Goal: Navigation & Orientation: Find specific page/section

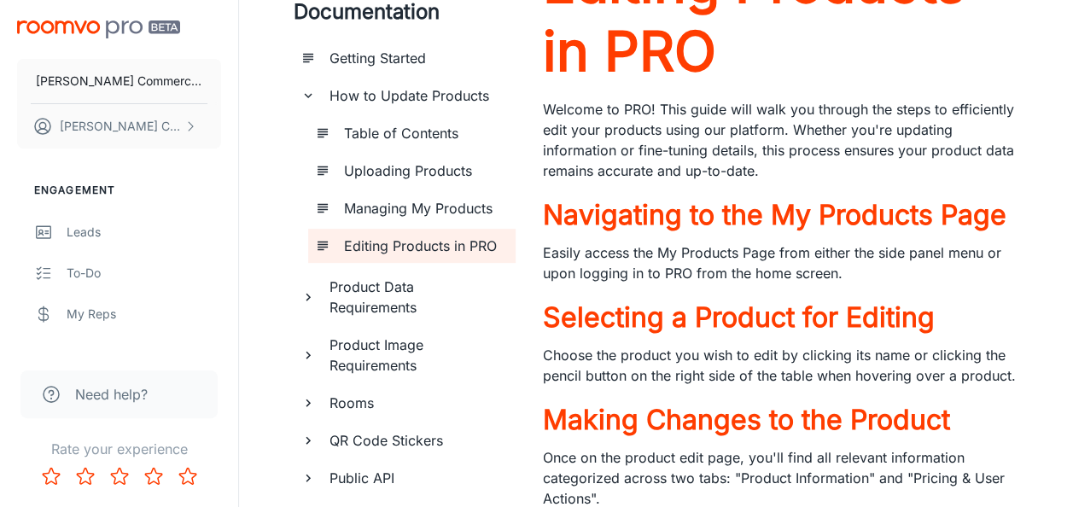
scroll to position [284, 0]
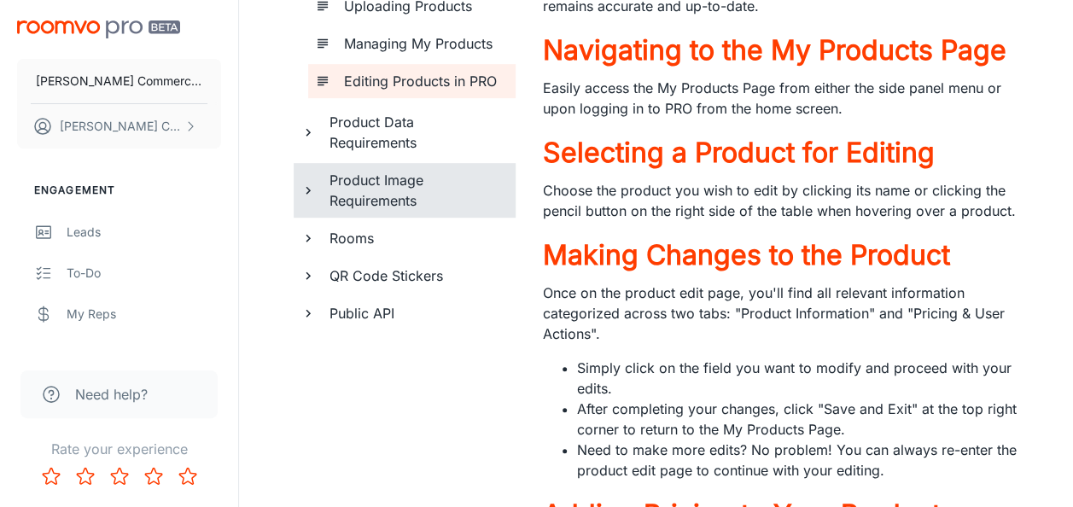
click at [395, 186] on h6 "Product Image Requirements" at bounding box center [416, 190] width 172 height 41
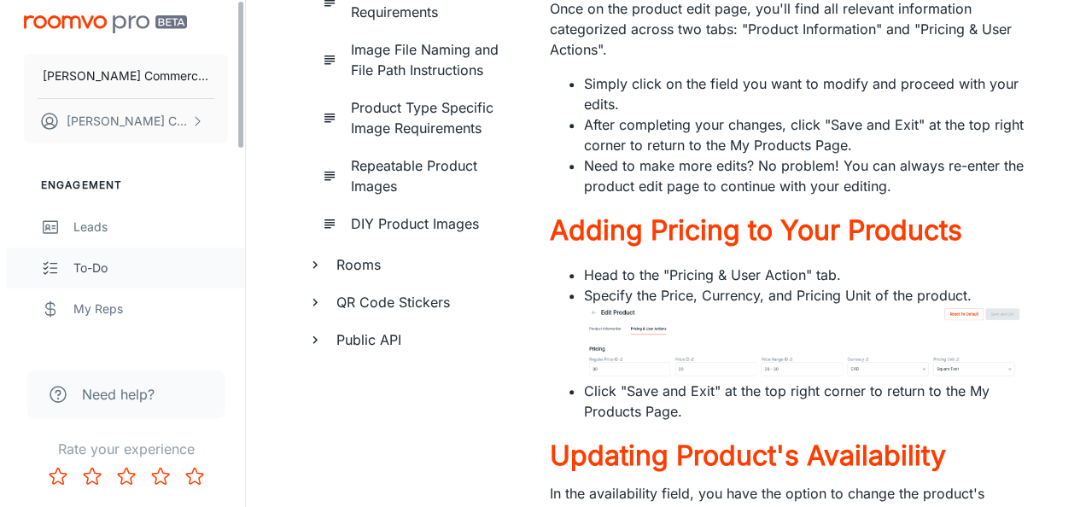
scroll to position [0, 0]
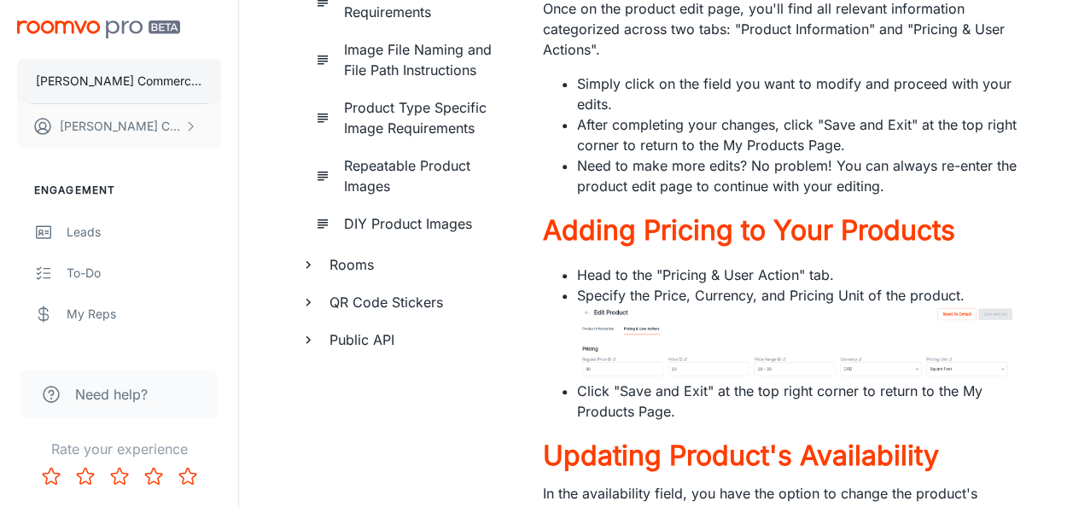
click at [112, 80] on p "[PERSON_NAME] Commercial Flooring" at bounding box center [119, 81] width 166 height 19
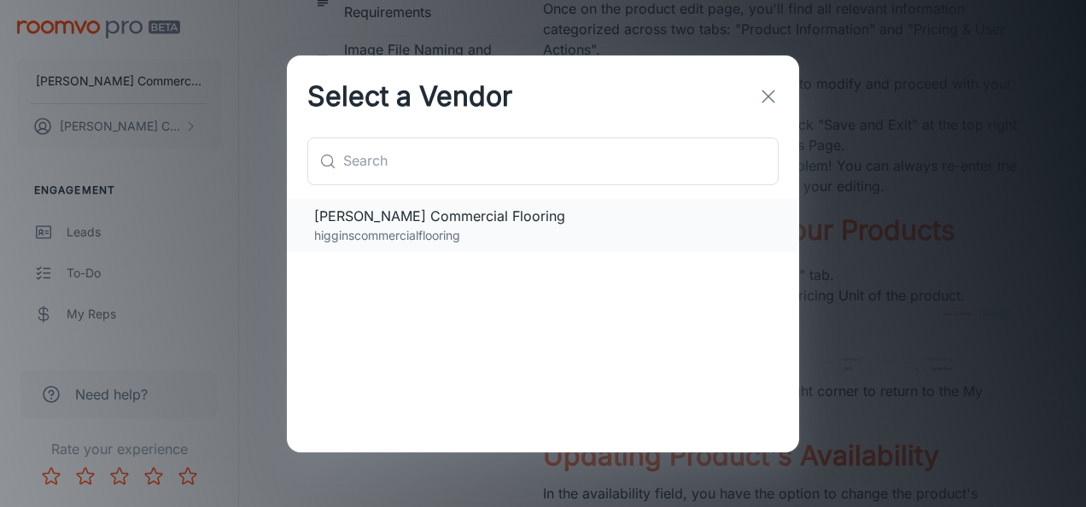
click at [490, 221] on span "[PERSON_NAME] Commercial Flooring" at bounding box center [543, 216] width 458 height 20
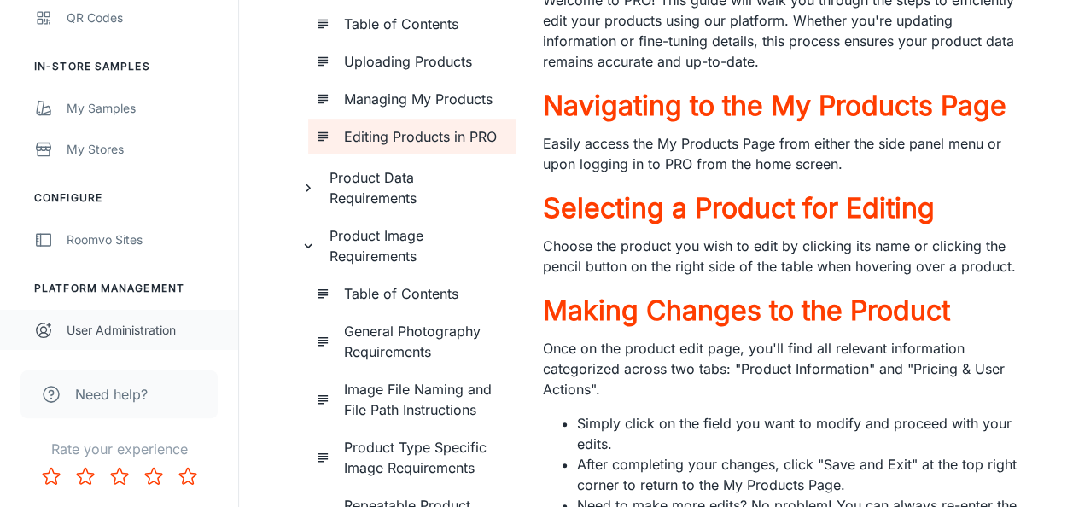
scroll to position [284, 0]
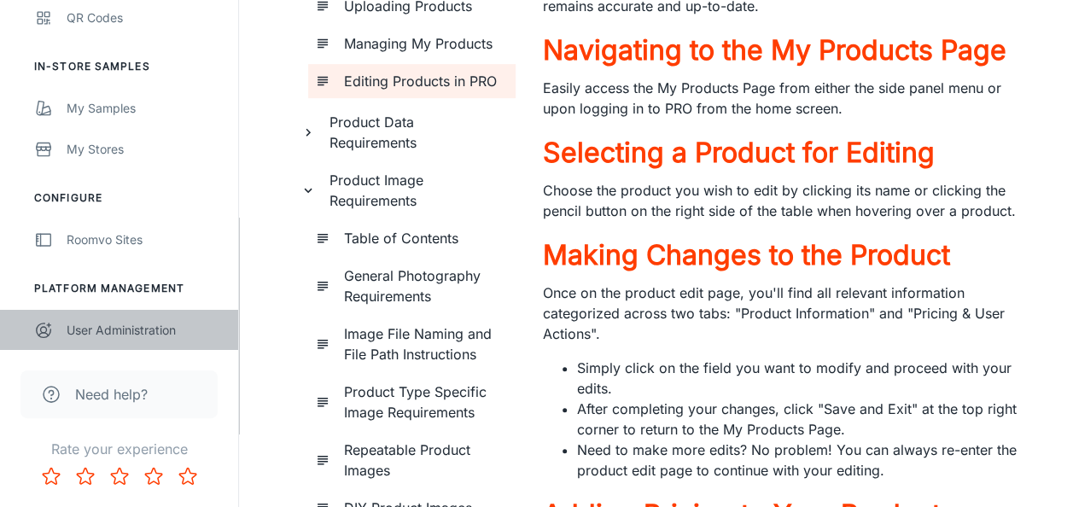
click at [116, 333] on div "User Administration" at bounding box center [144, 330] width 155 height 19
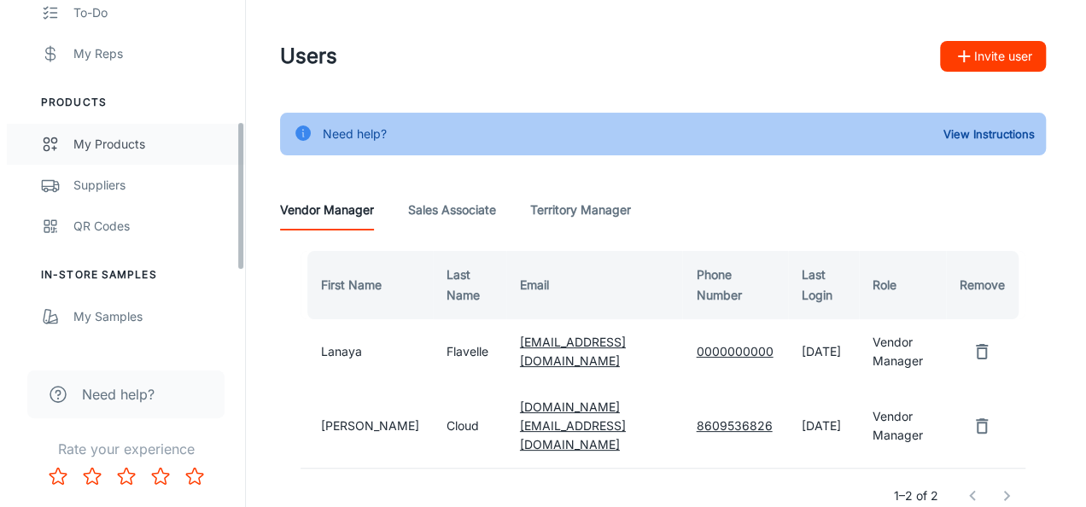
scroll to position [284, 0]
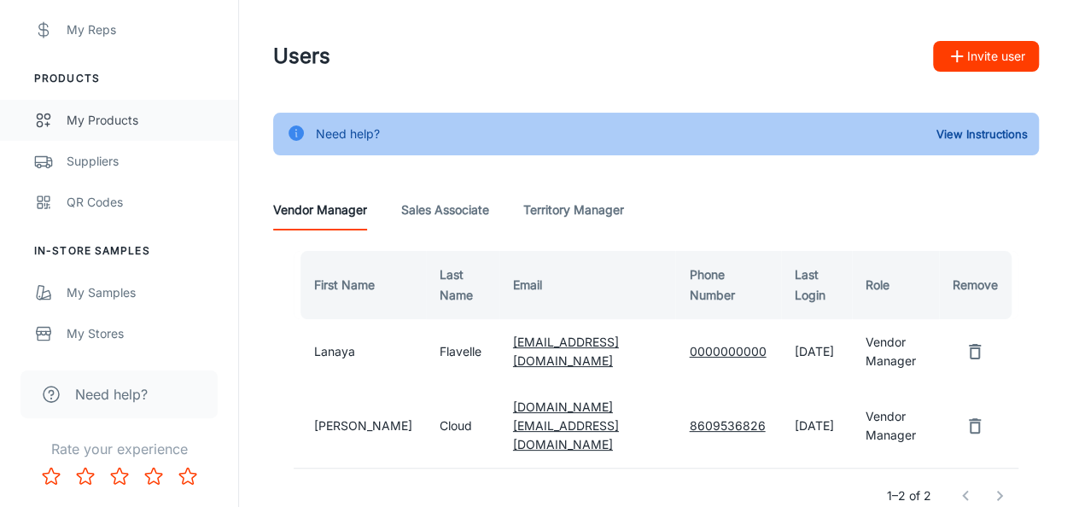
click at [100, 126] on div "My Products" at bounding box center [144, 120] width 155 height 19
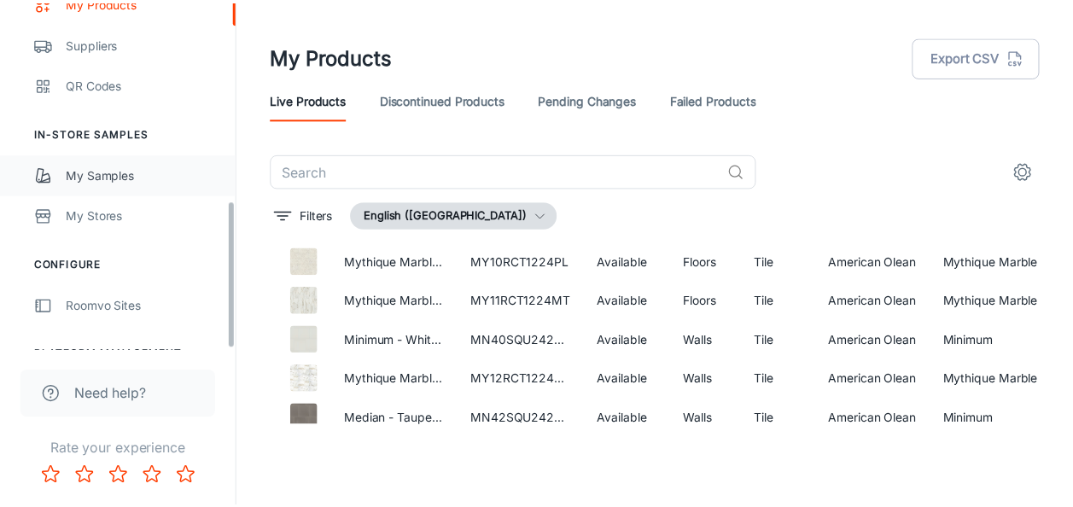
scroll to position [469, 0]
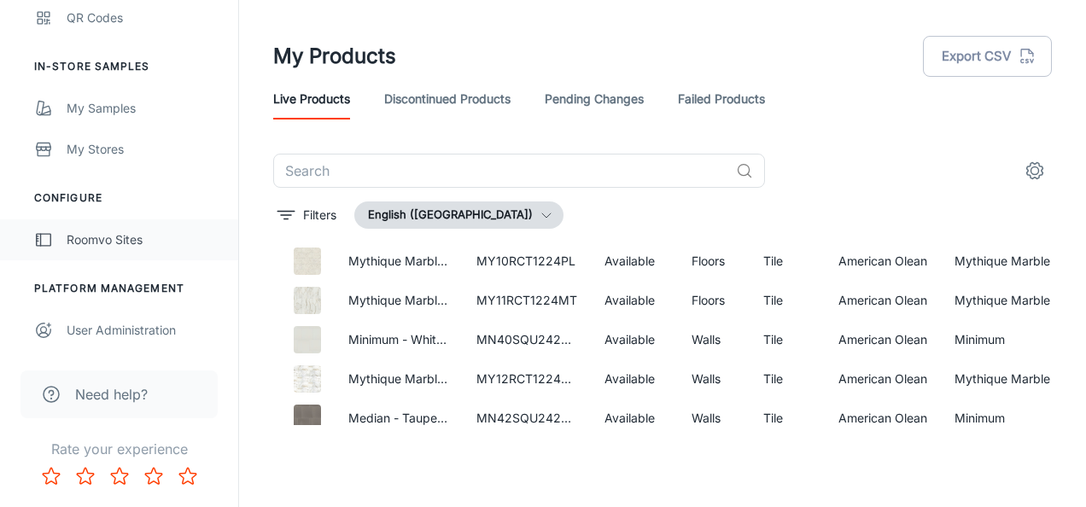
click at [120, 235] on div "Roomvo Sites" at bounding box center [144, 240] width 155 height 19
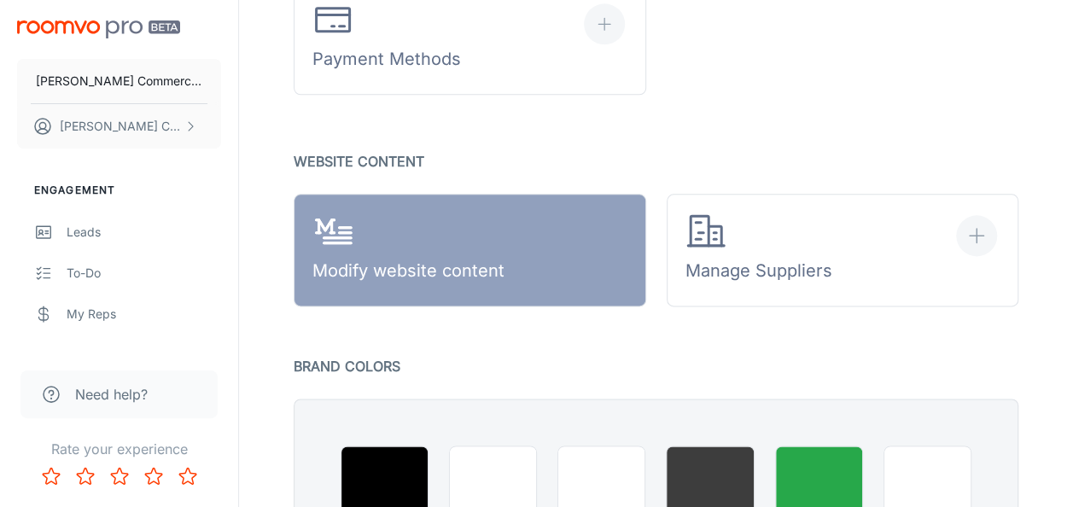
scroll to position [995, 0]
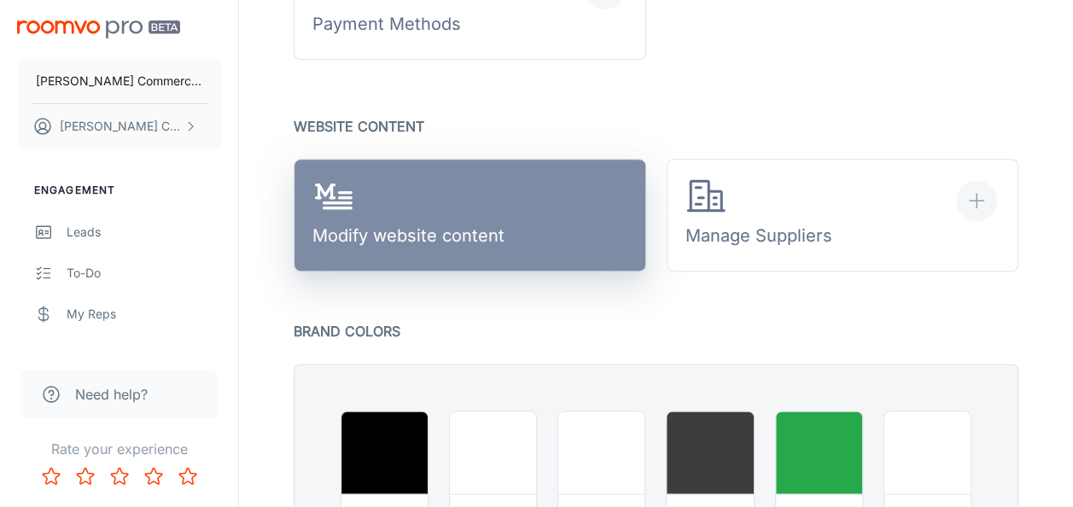
click at [452, 230] on div "Modify website content" at bounding box center [408, 215] width 192 height 79
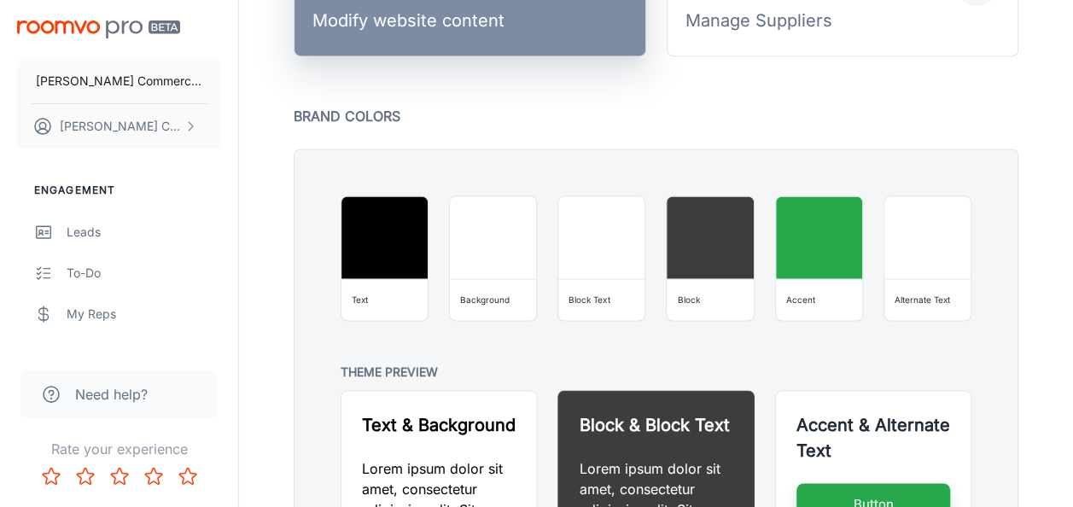
scroll to position [1138, 0]
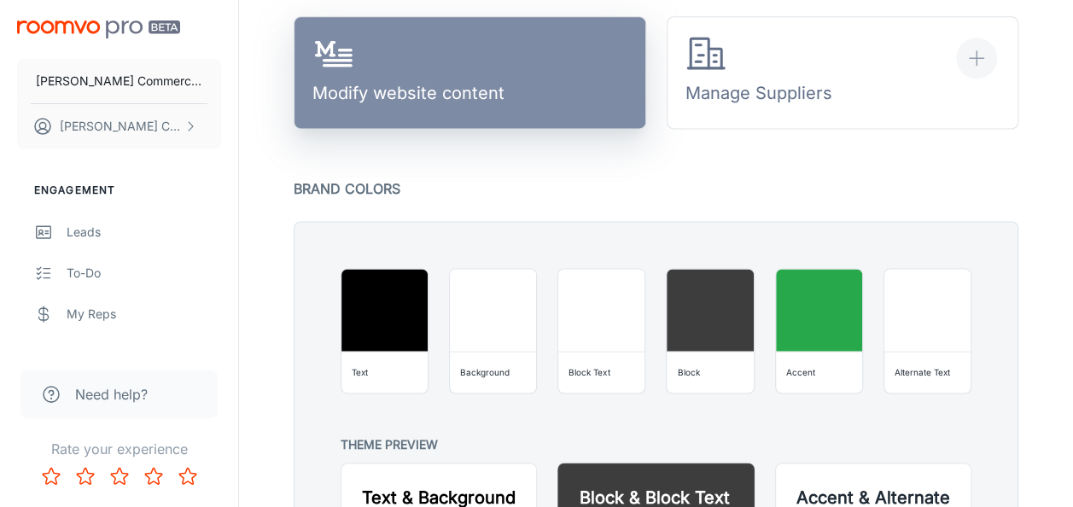
click at [493, 91] on div "Modify website content" at bounding box center [408, 72] width 192 height 79
